Goal: Navigation & Orientation: Find specific page/section

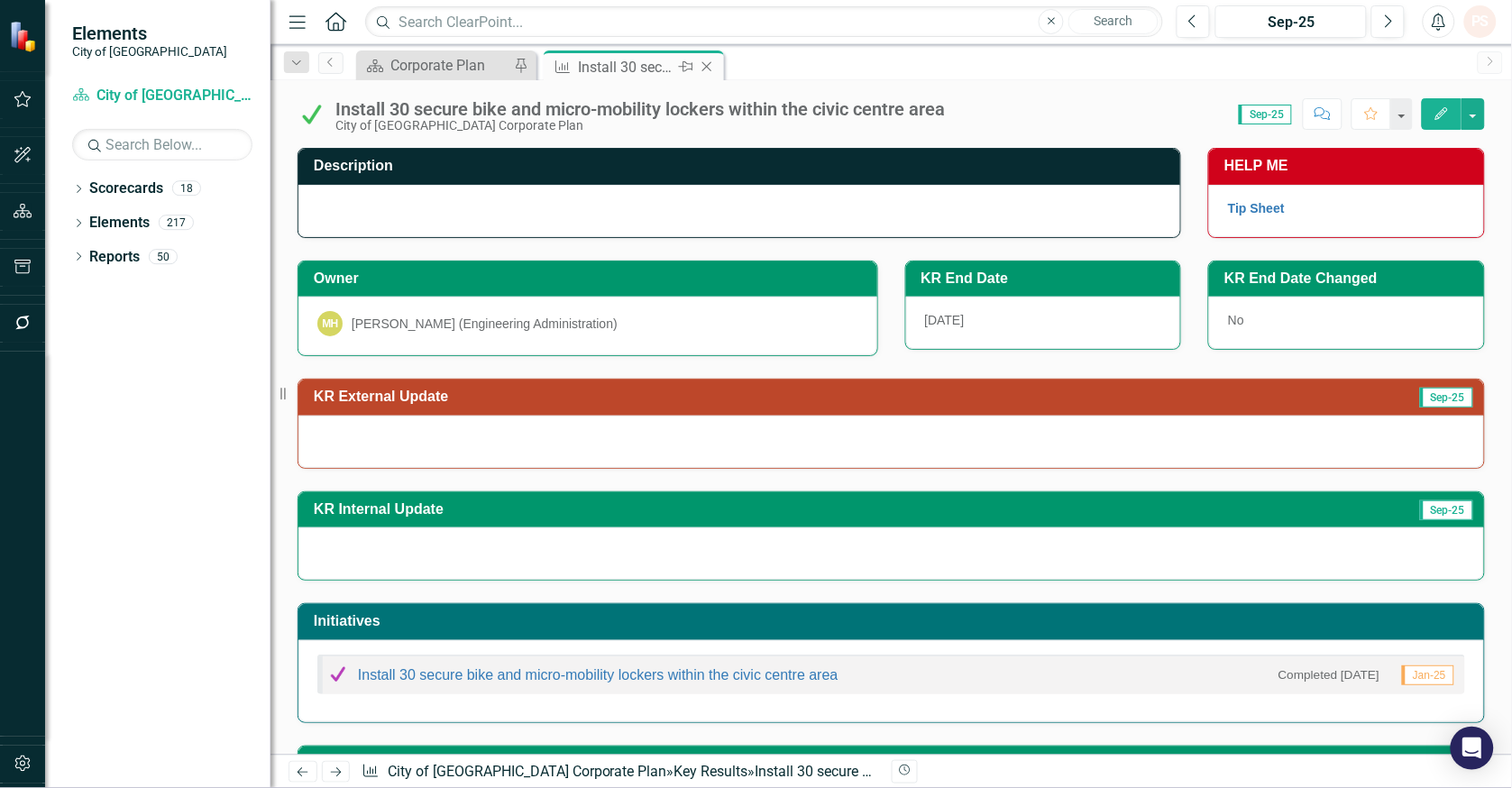
click at [710, 66] on icon "Close" at bounding box center [706, 66] width 18 height 14
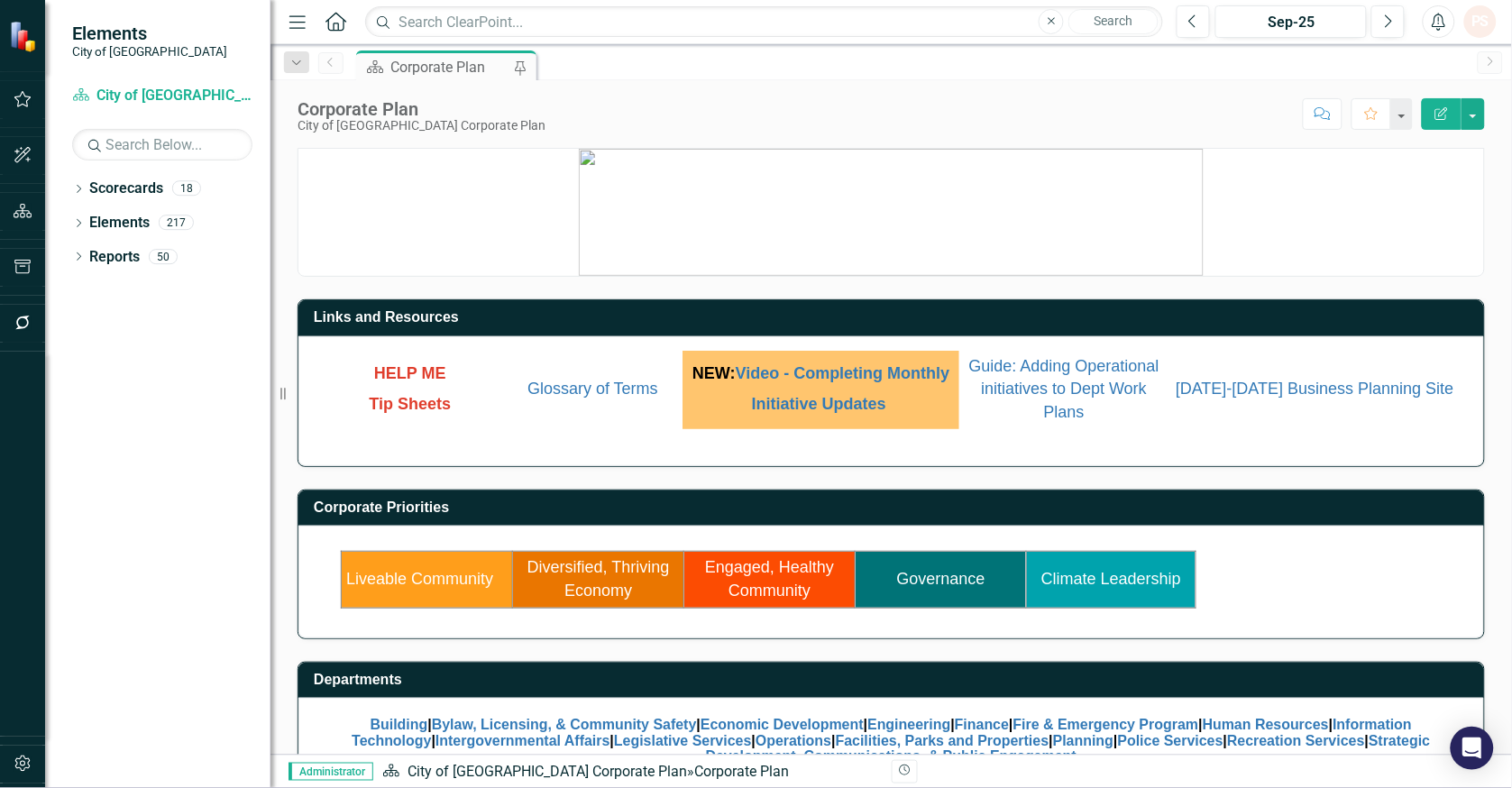
click at [384, 597] on td "Liveable Community" at bounding box center [427, 579] width 172 height 56
click at [389, 587] on link "Liveable Community" at bounding box center [420, 578] width 147 height 18
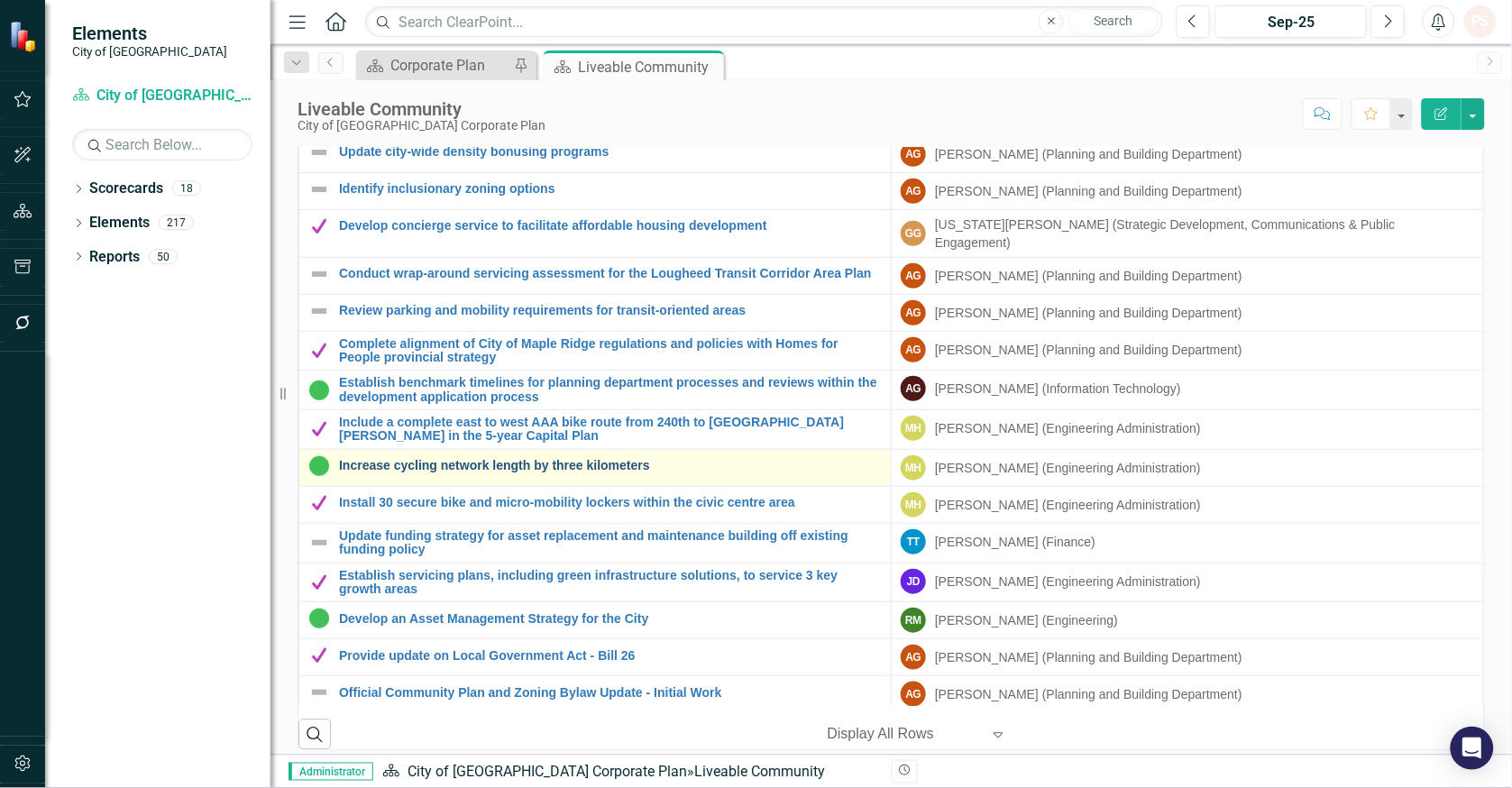
scroll to position [1442, 0]
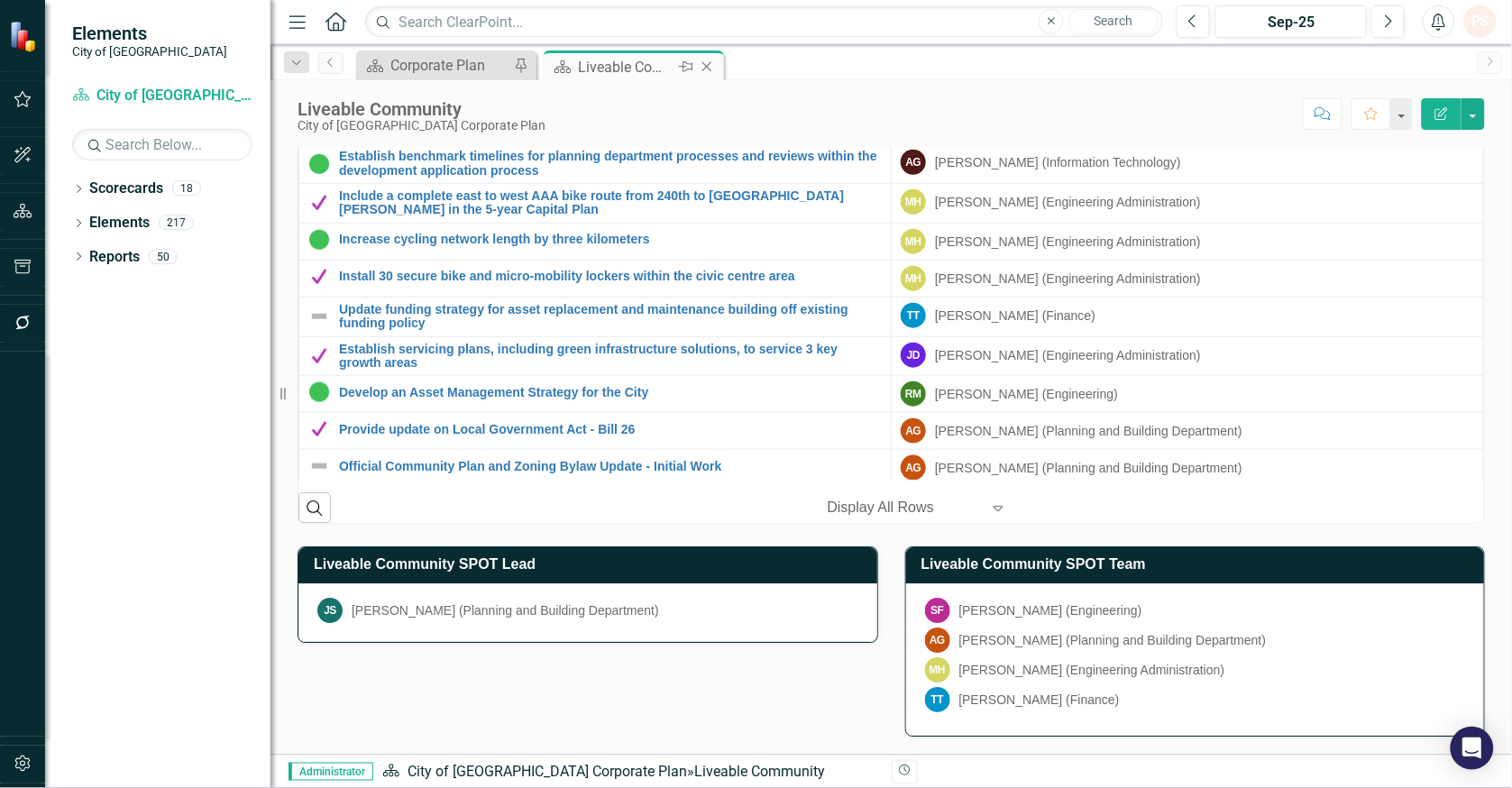
click at [705, 68] on icon at bounding box center [707, 67] width 10 height 10
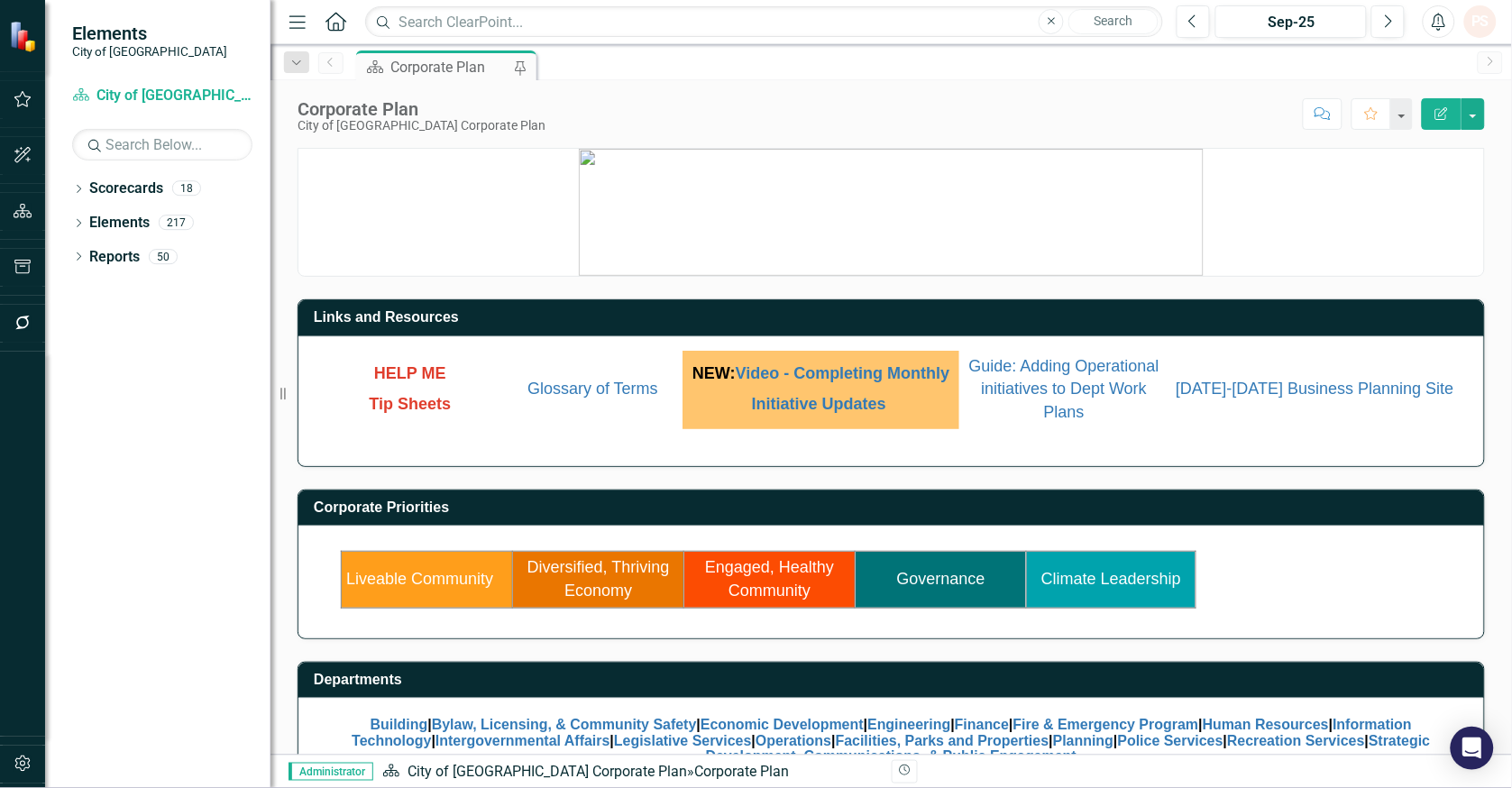
click at [1114, 588] on link "Climate Leadership" at bounding box center [1110, 578] width 139 height 18
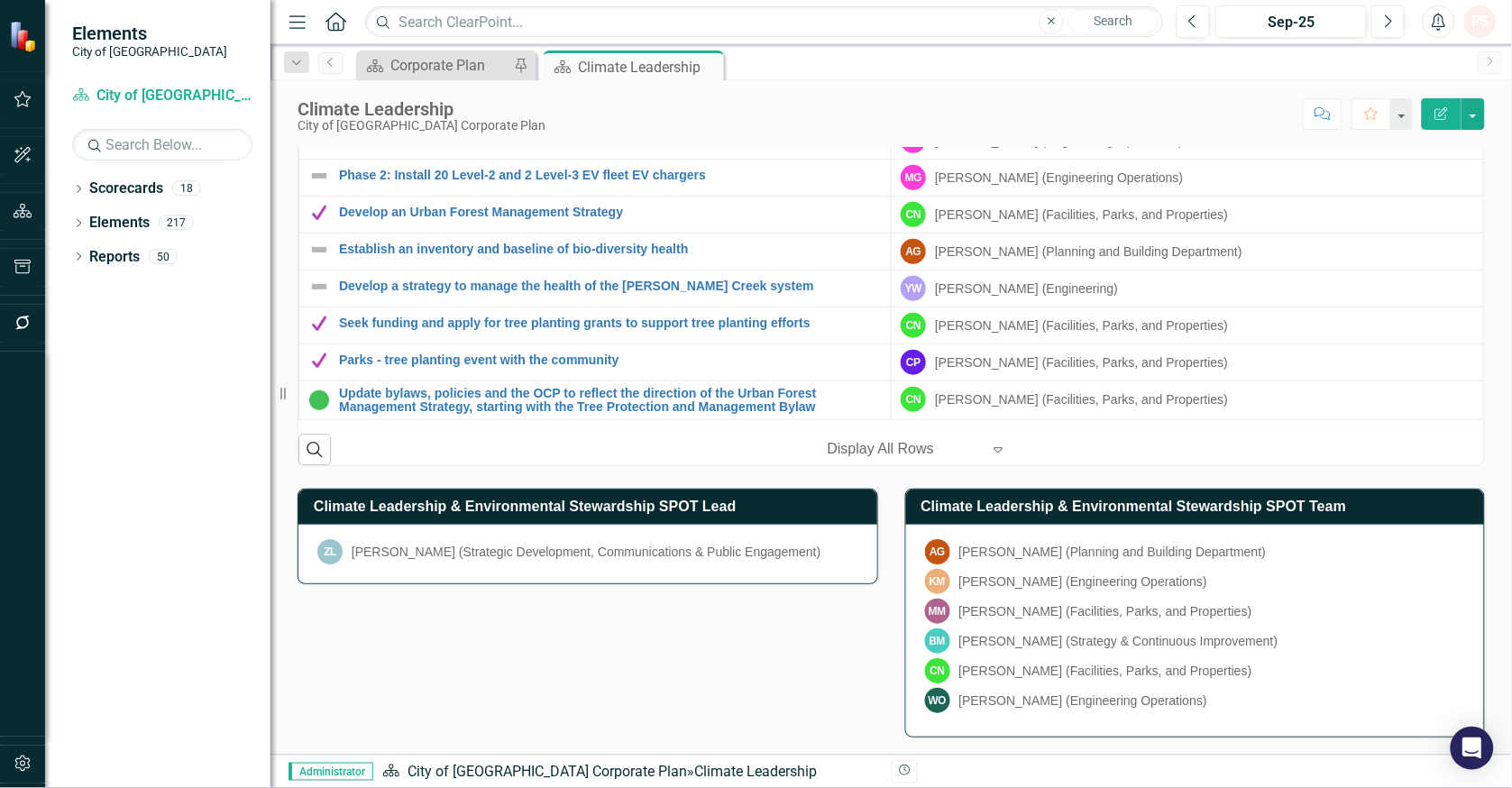
scroll to position [1519, 0]
